Goal: Navigation & Orientation: Find specific page/section

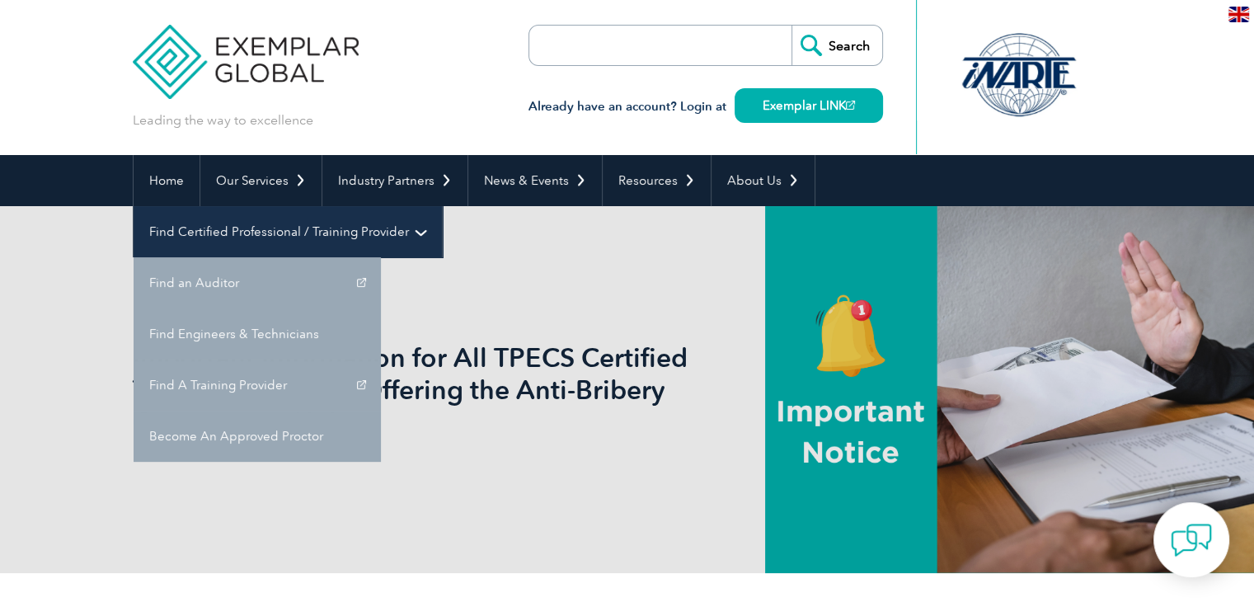
click at [442, 206] on link "Find Certified Professional / Training Provider" at bounding box center [288, 231] width 308 height 51
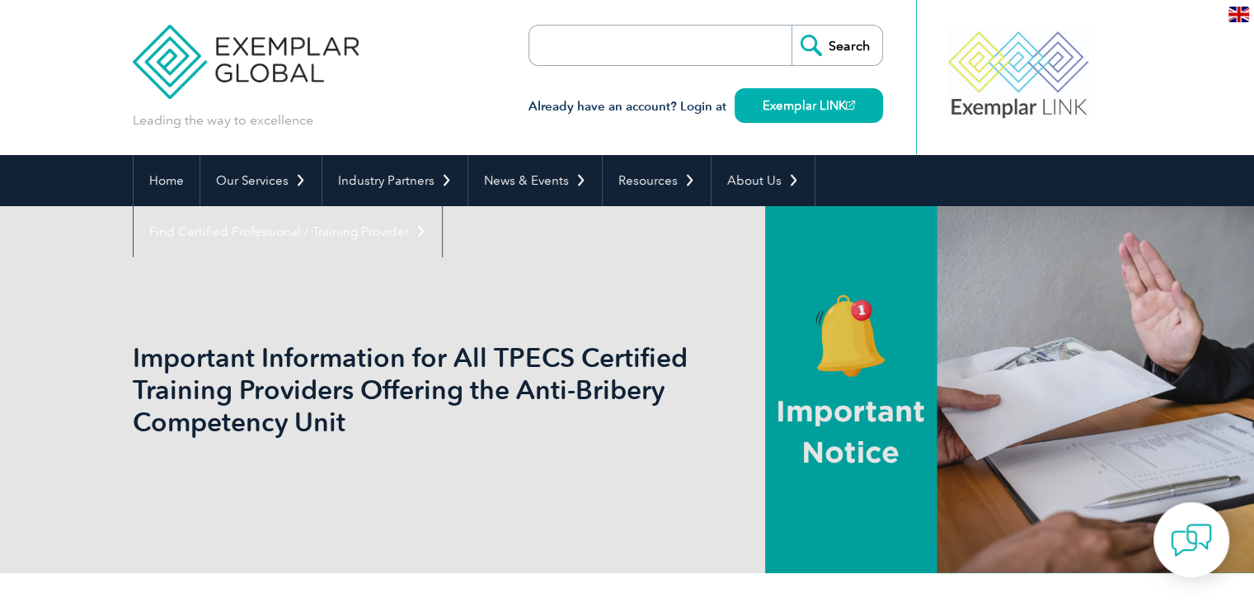
click at [510, 319] on div "Important Information for All TPECS Certified Training Providers Offering the A…" at bounding box center [627, 389] width 989 height 367
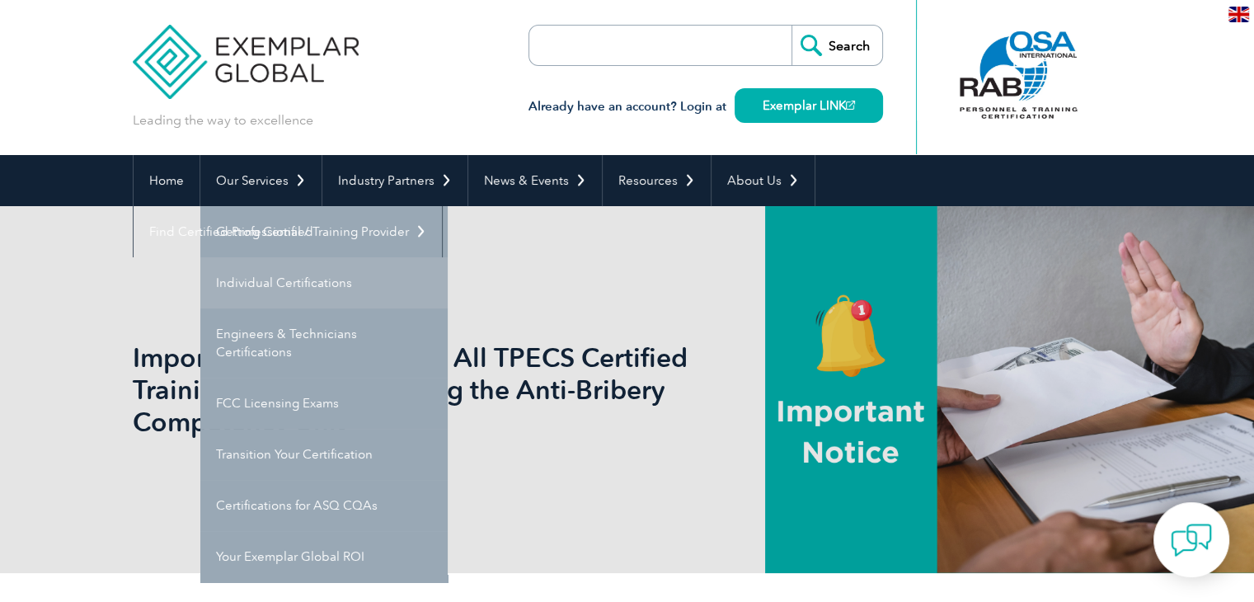
click at [307, 275] on link "Individual Certifications" at bounding box center [323, 282] width 247 height 51
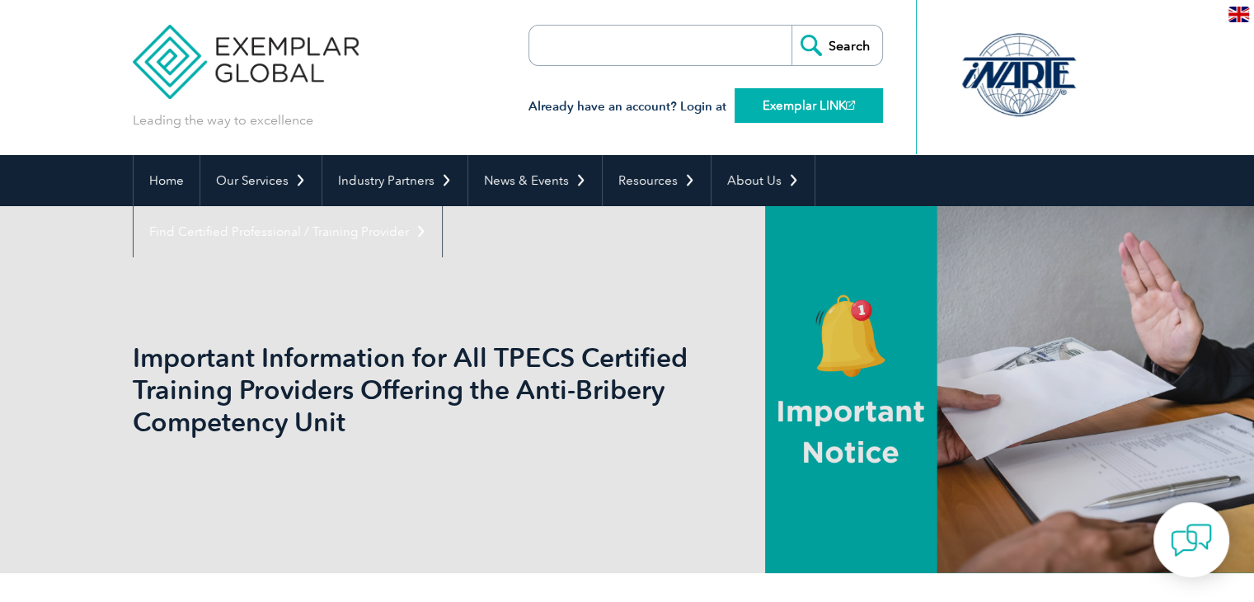
click at [796, 106] on link "Exemplar LINK" at bounding box center [809, 105] width 148 height 35
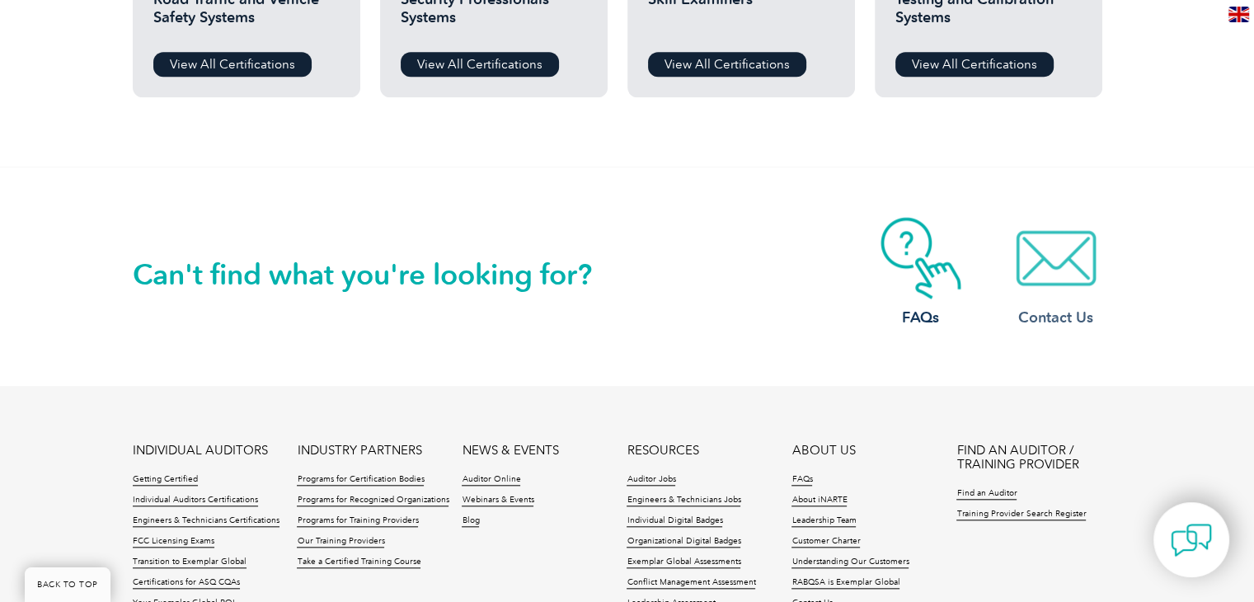
scroll to position [1154, 0]
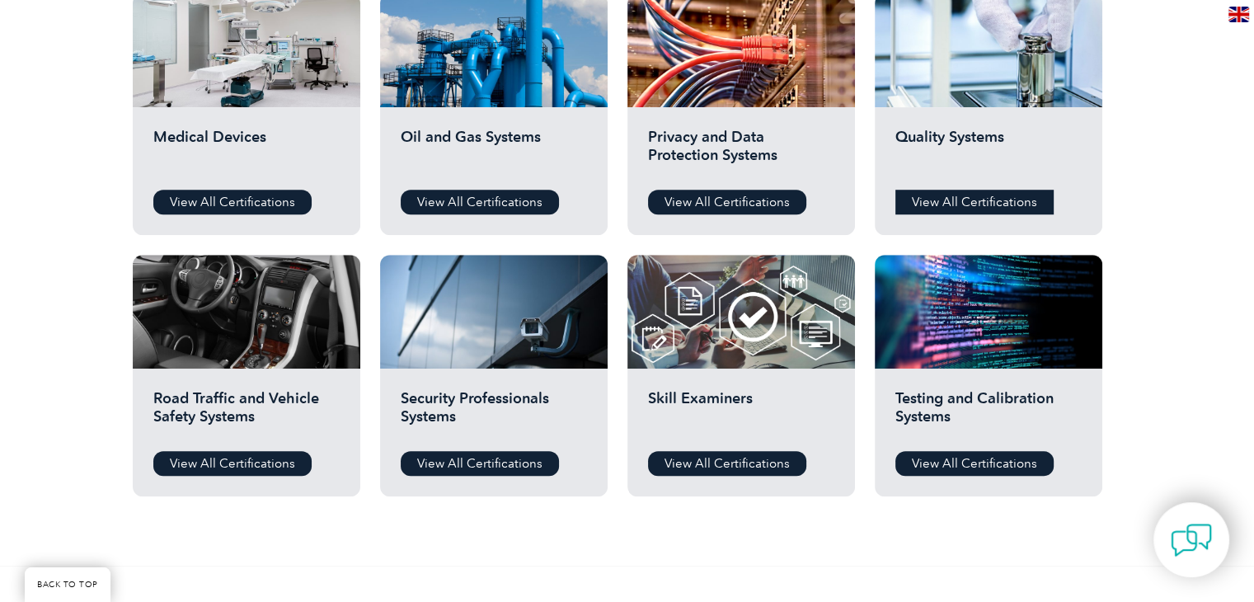
click at [972, 190] on link "View All Certifications" at bounding box center [974, 202] width 158 height 25
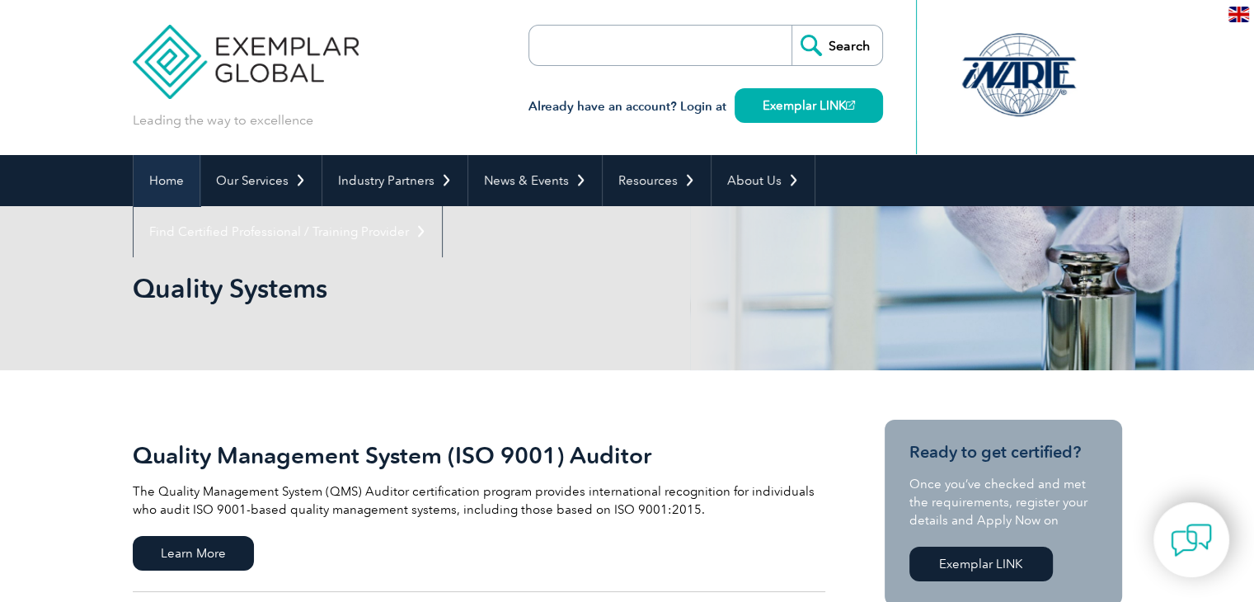
click at [166, 187] on link "Home" at bounding box center [167, 180] width 66 height 51
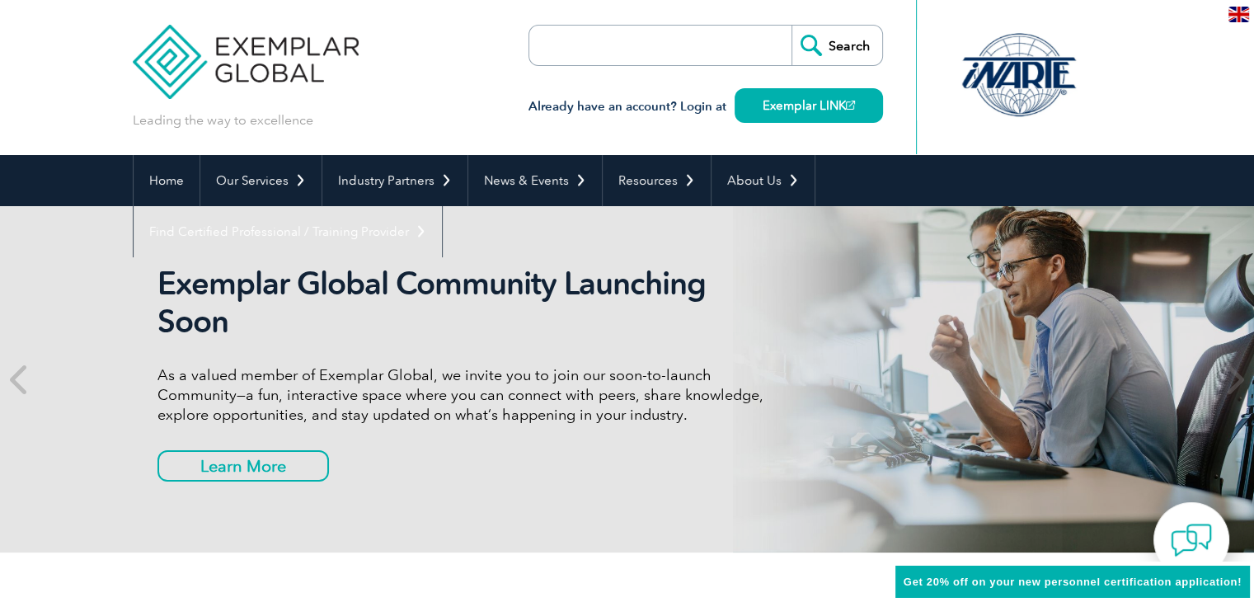
click at [747, 50] on form "Search" at bounding box center [705, 45] width 355 height 41
click at [704, 35] on input "search" at bounding box center [624, 46] width 173 height 40
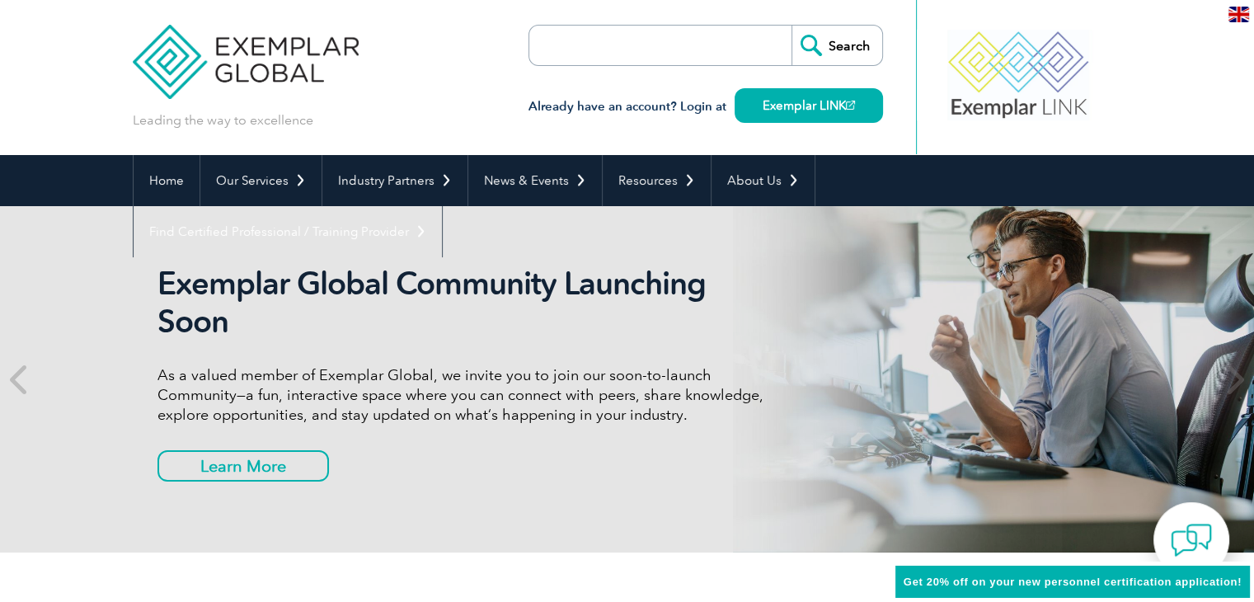
click at [702, 59] on input "search" at bounding box center [624, 46] width 173 height 40
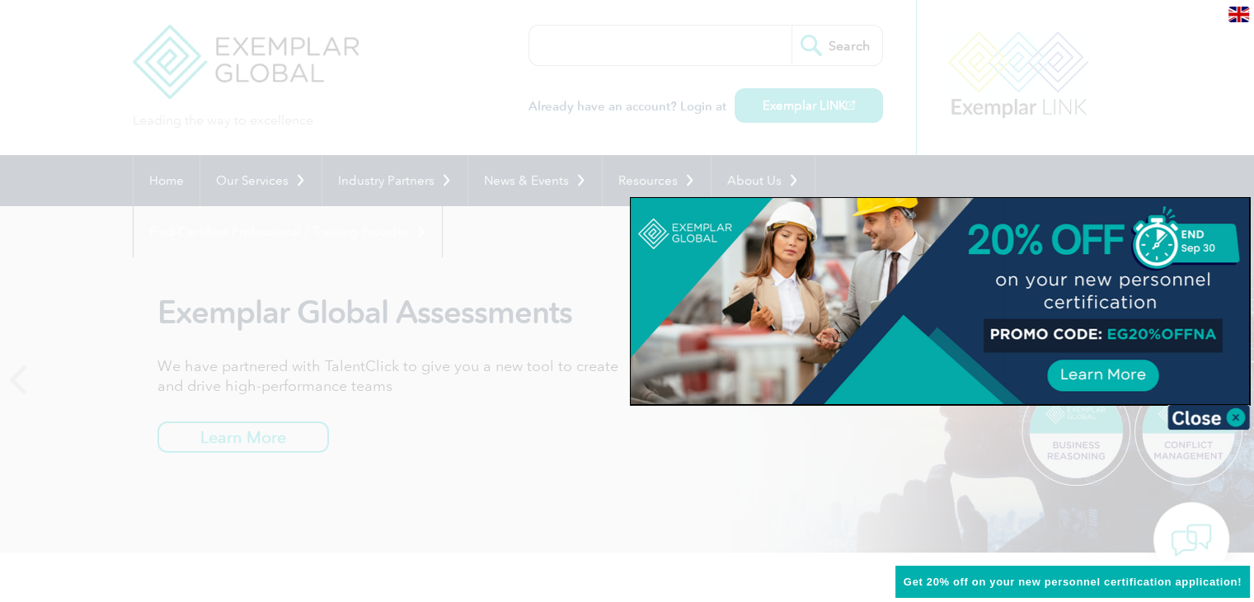
click at [1226, 415] on img at bounding box center [1208, 417] width 82 height 25
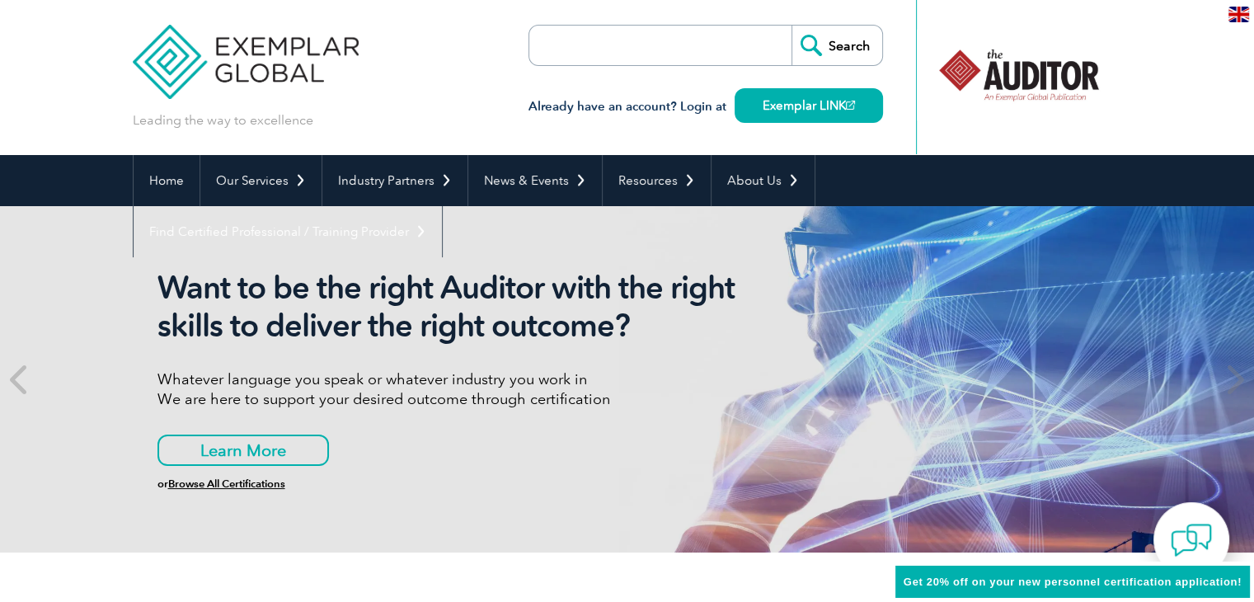
click at [1233, 19] on img at bounding box center [1238, 15] width 21 height 16
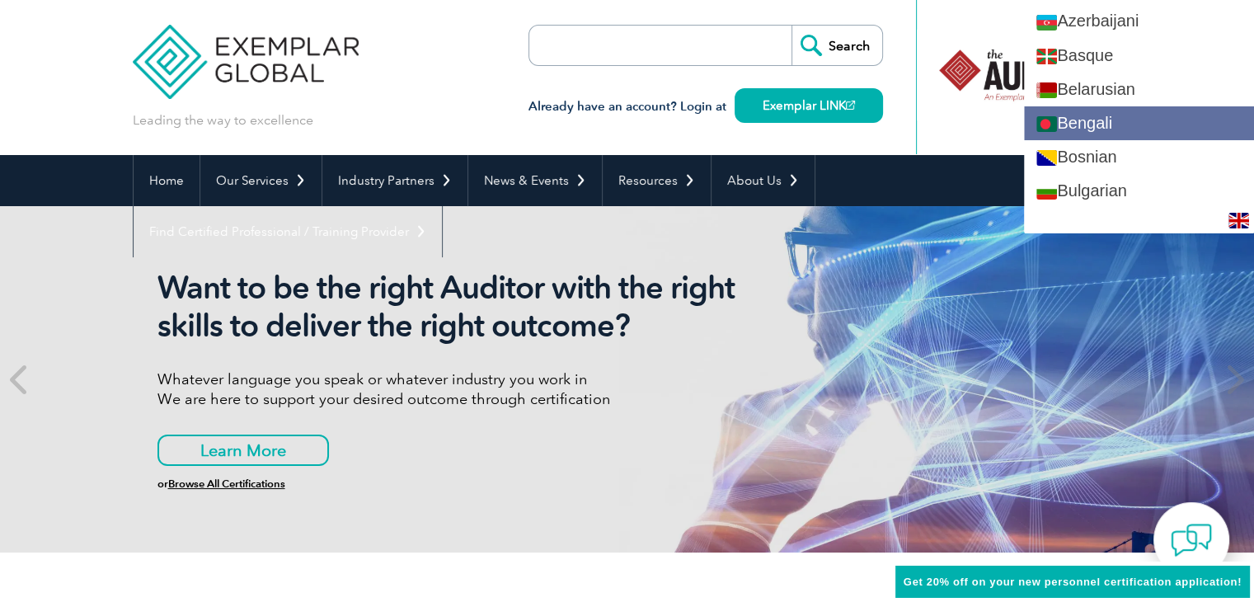
scroll to position [247, 0]
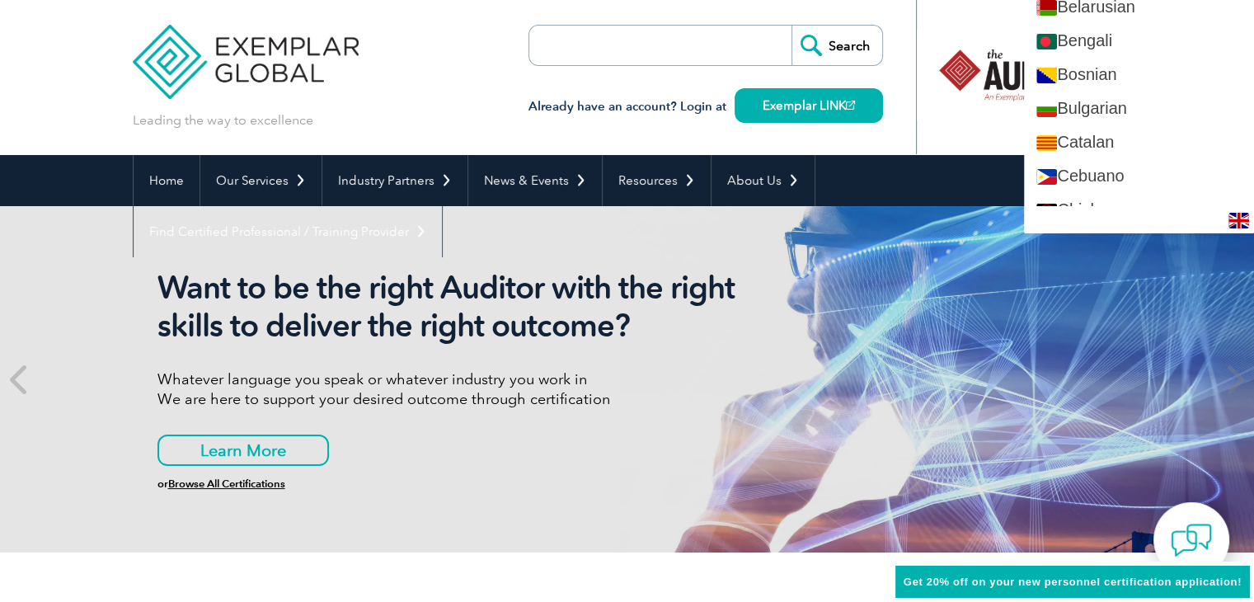
click at [974, 129] on div at bounding box center [1019, 77] width 206 height 154
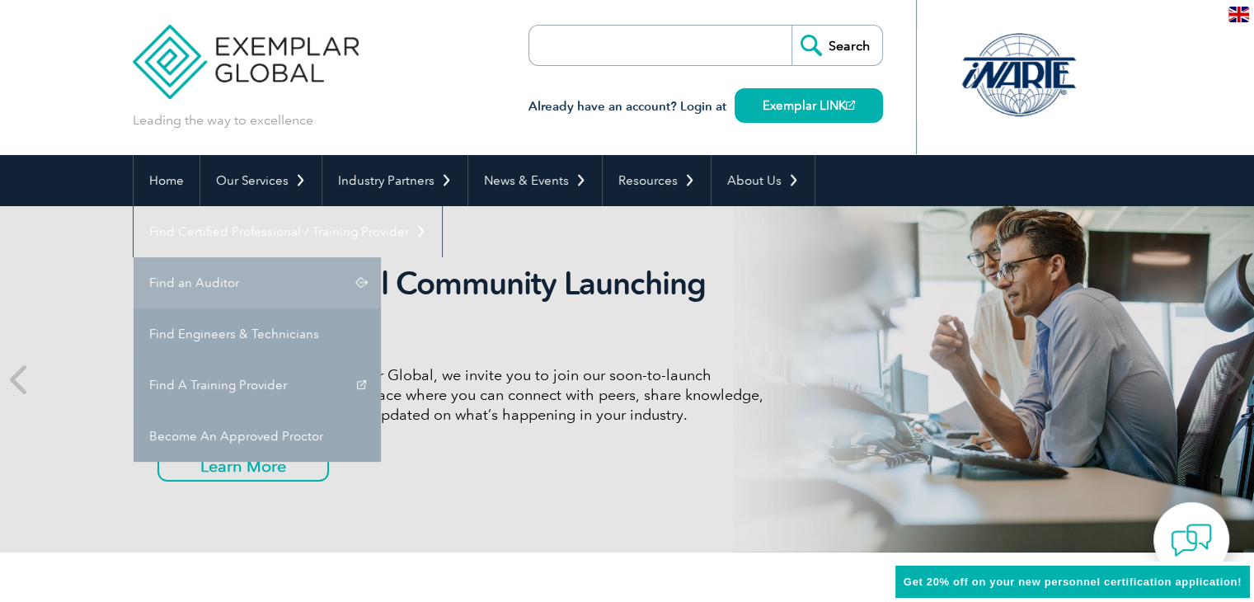
click at [381, 257] on link "Find an Auditor" at bounding box center [257, 282] width 247 height 51
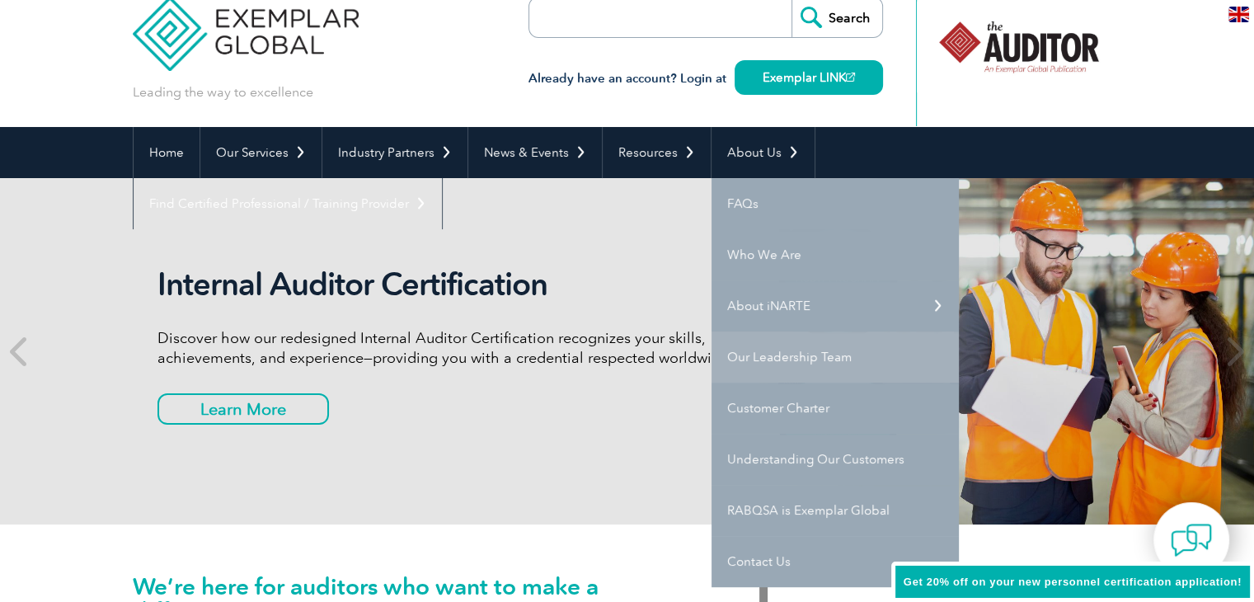
scroll to position [0, 0]
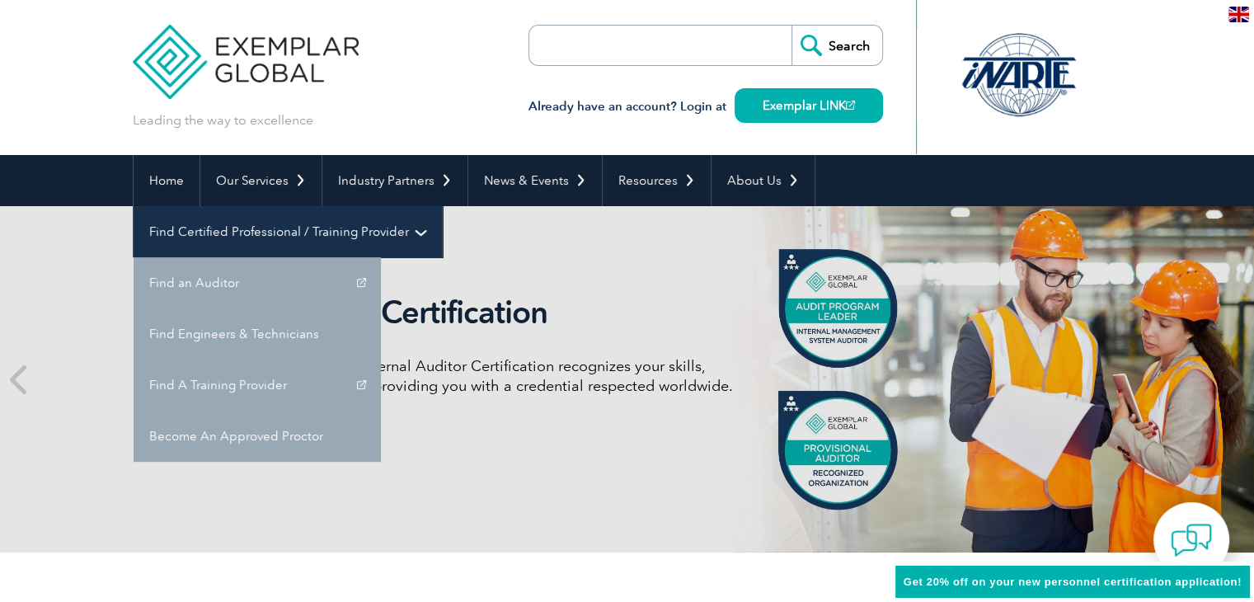
click at [442, 206] on link "Find Certified Professional / Training Provider" at bounding box center [288, 231] width 308 height 51
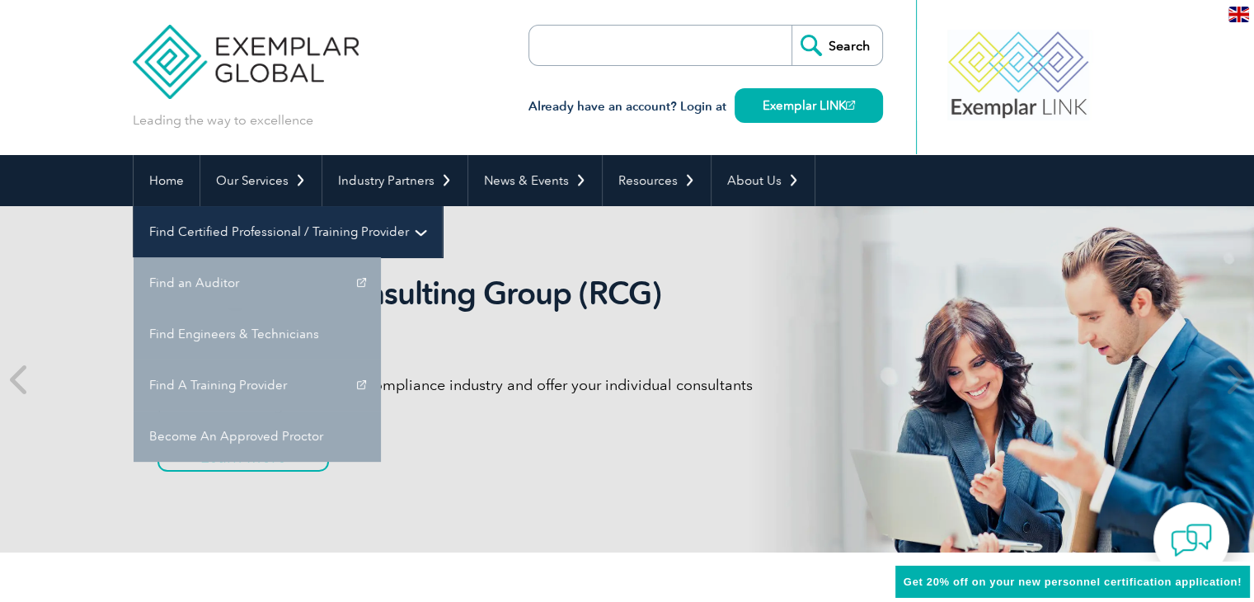
click at [442, 206] on link "Find Certified Professional / Training Provider" at bounding box center [288, 231] width 308 height 51
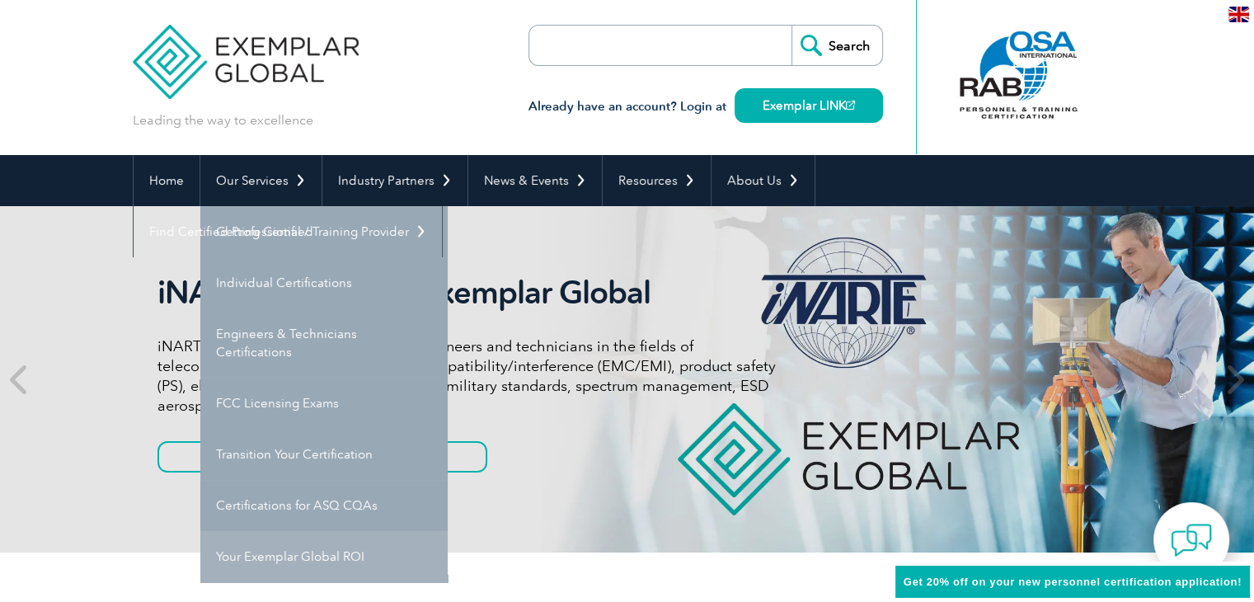
click at [325, 552] on link "Your Exemplar Global ROI" at bounding box center [323, 556] width 247 height 51
